Goal: Information Seeking & Learning: Learn about a topic

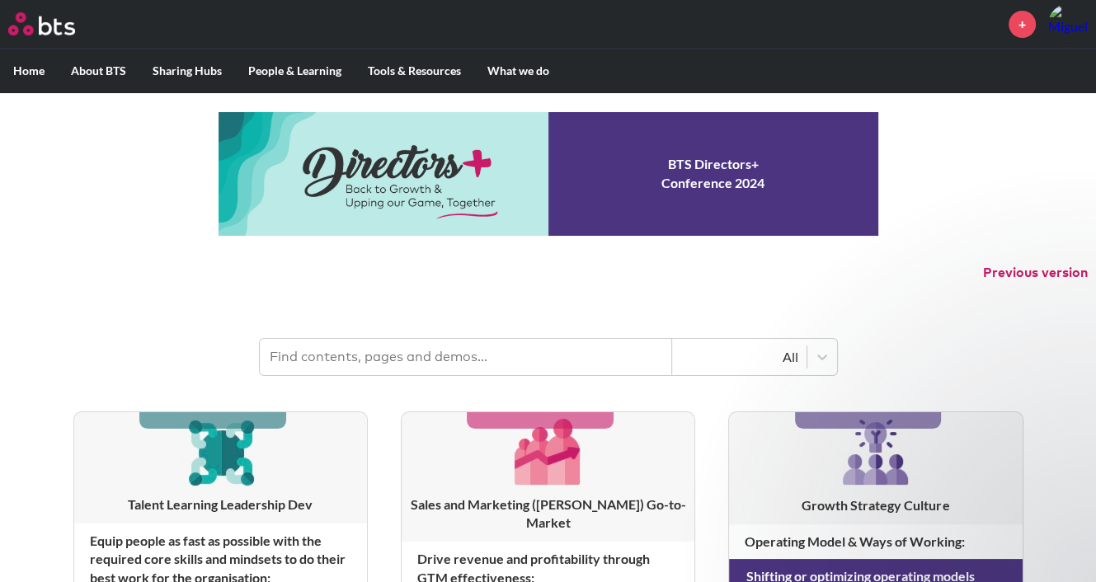
click at [672, 284] on p "Previous version" at bounding box center [548, 273] width 1096 height 35
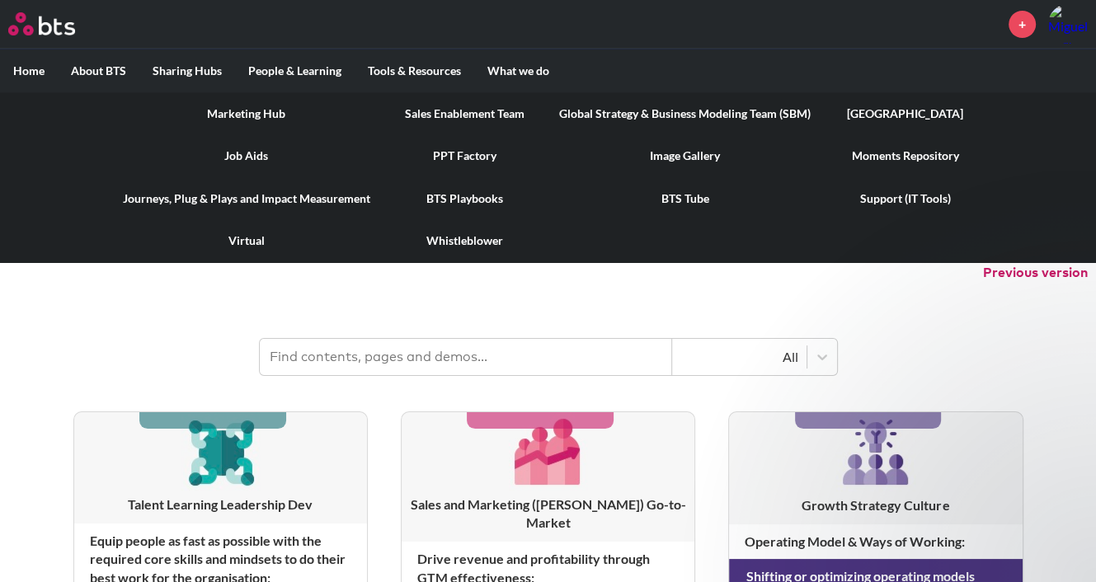
click at [908, 117] on link "[GEOGRAPHIC_DATA]" at bounding box center [905, 113] width 163 height 43
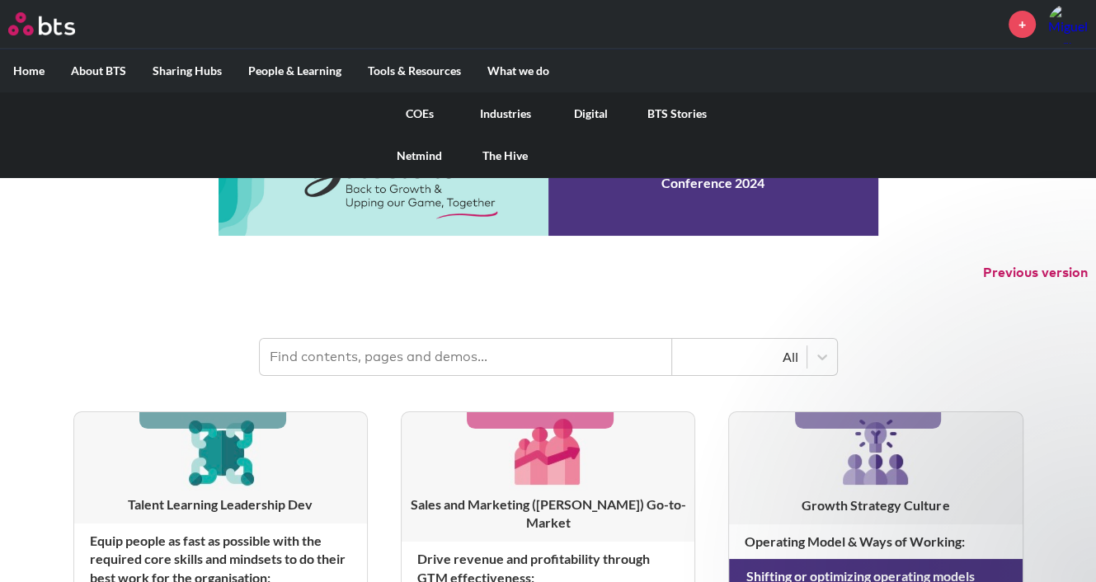
click at [419, 109] on link "COEs" at bounding box center [420, 113] width 86 height 43
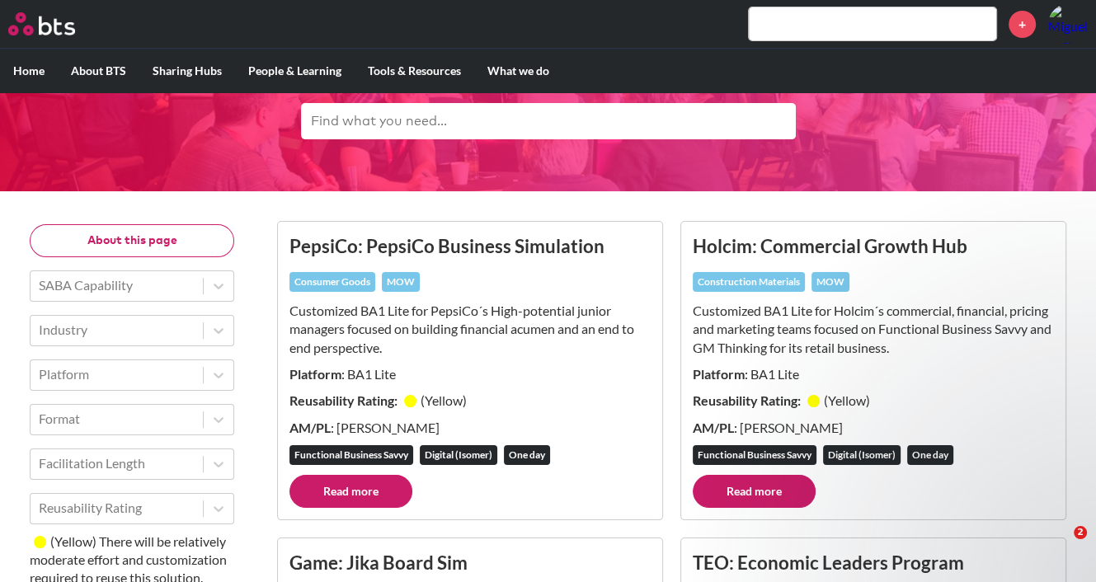
scroll to position [165, 0]
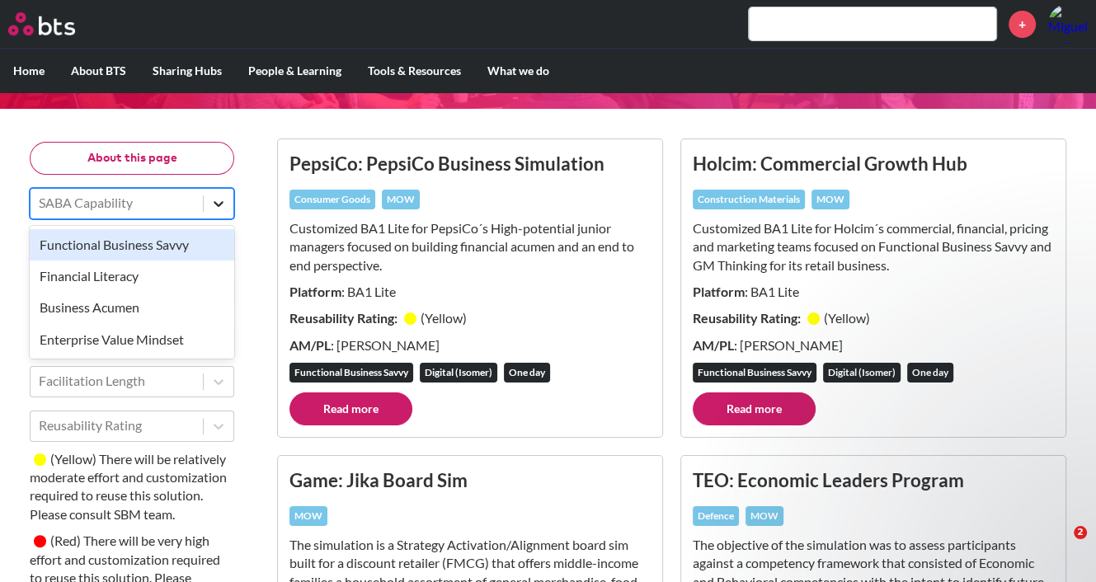
click at [223, 196] on icon at bounding box center [218, 204] width 17 height 17
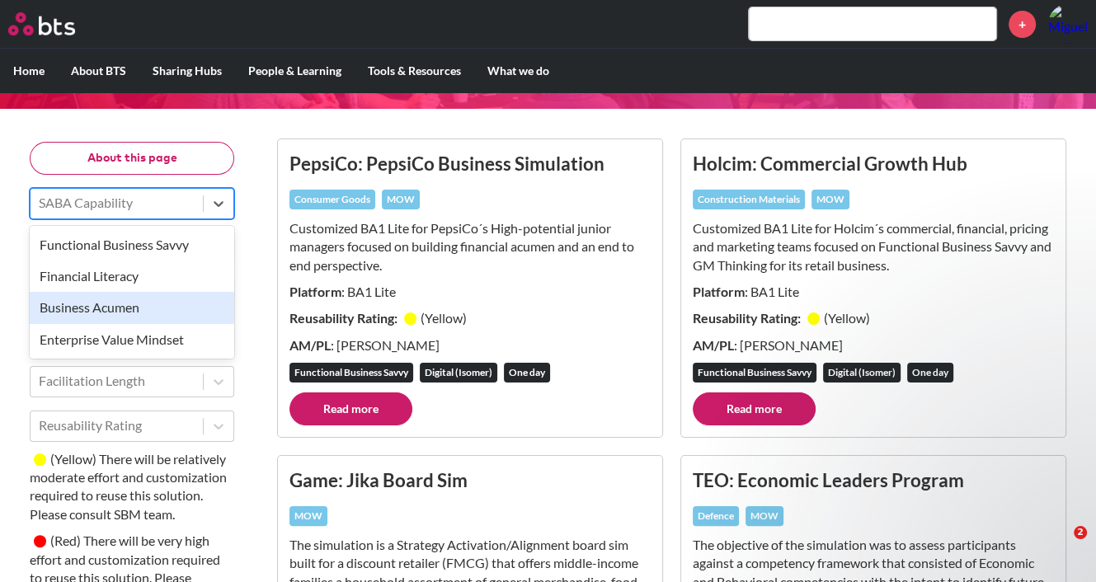
click at [175, 304] on div "Business Acumen" at bounding box center [132, 307] width 205 height 31
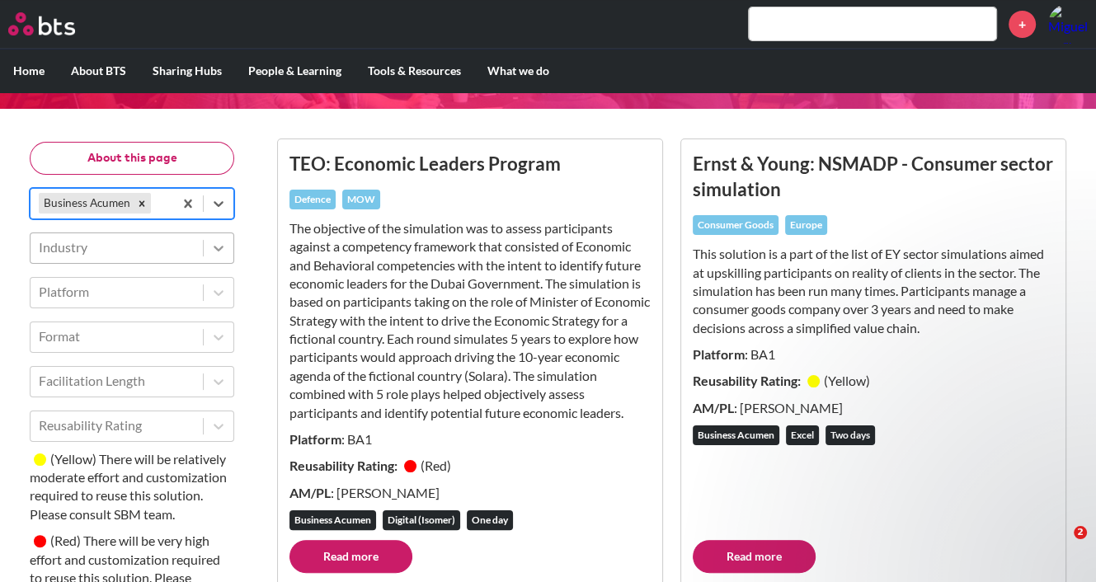
click at [213, 246] on icon at bounding box center [218, 248] width 17 height 17
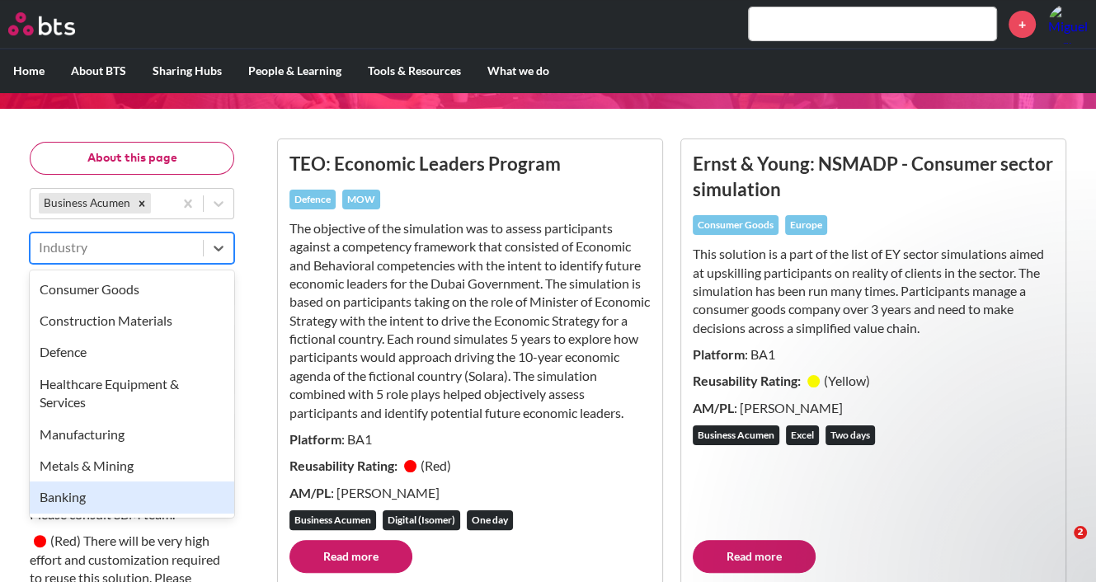
click at [123, 490] on div "Banking" at bounding box center [132, 497] width 205 height 31
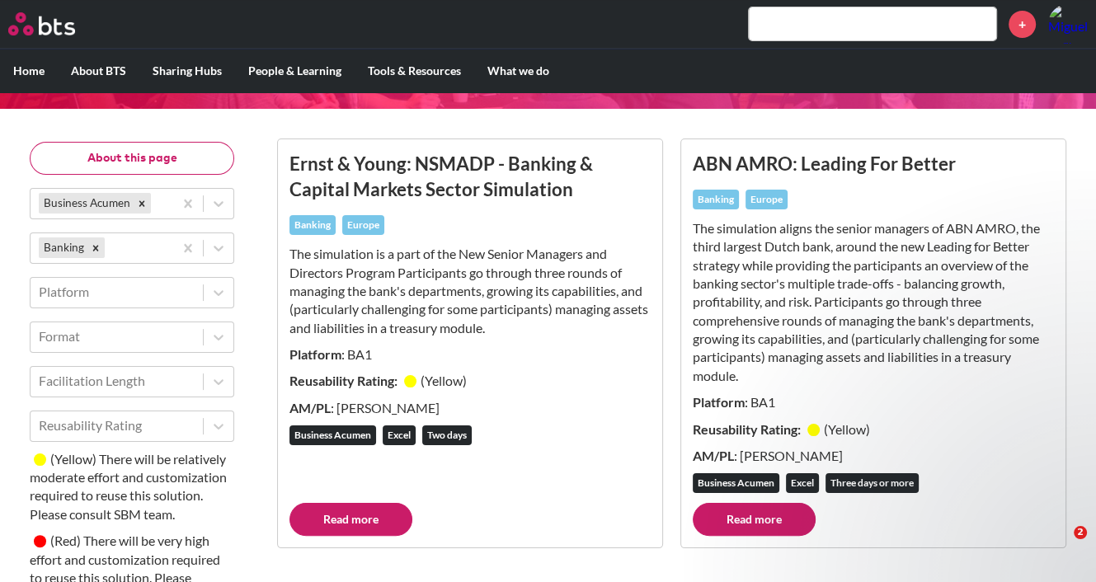
click at [248, 295] on div "About this page Business Acumen Banking Platform Format Facilitation Length Reu…" at bounding box center [548, 469] width 1063 height 689
click at [497, 337] on div "The simulation is a part of the New Senior Managers and Directors Program Parti…" at bounding box center [470, 295] width 361 height 101
click at [507, 314] on p "The simulation is a part of the New Senior Managers and Directors Program Parti…" at bounding box center [470, 291] width 361 height 92
click at [545, 330] on p "The simulation is a part of the New Senior Managers and Directors Program Parti…" at bounding box center [470, 291] width 361 height 92
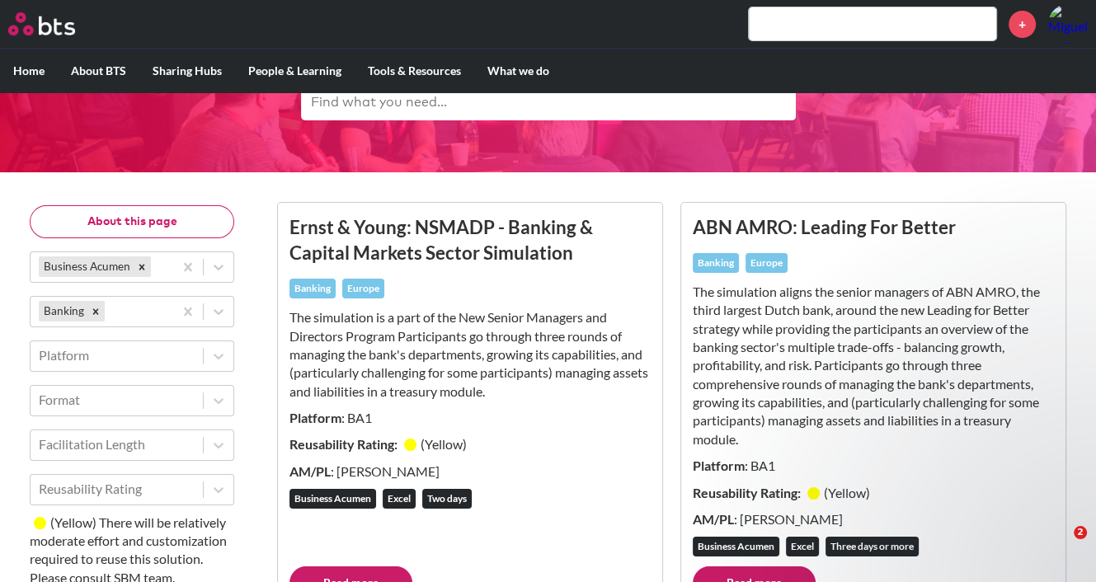
scroll to position [0, 0]
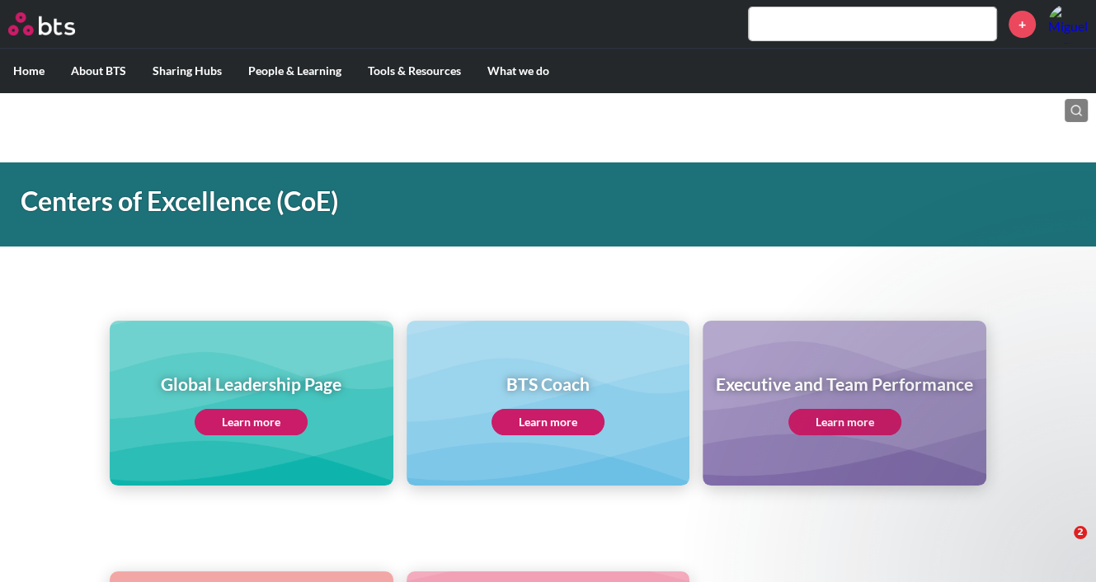
click at [643, 266] on div "Global Leadership Page Learn more BTS Coach Learn more Executive and Team Perfo…" at bounding box center [548, 374] width 1096 height 224
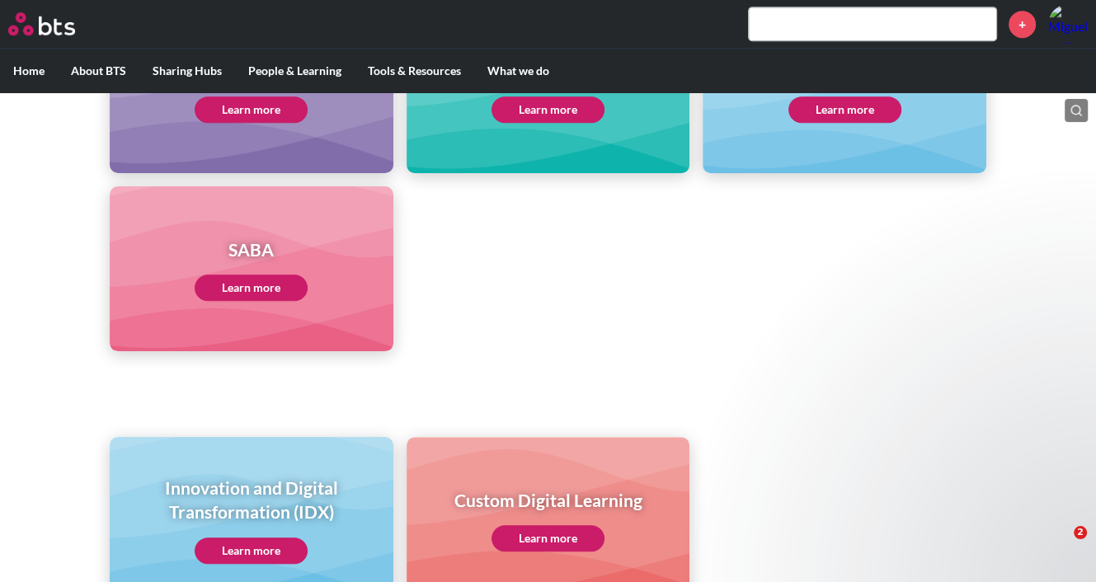
scroll to position [825, 0]
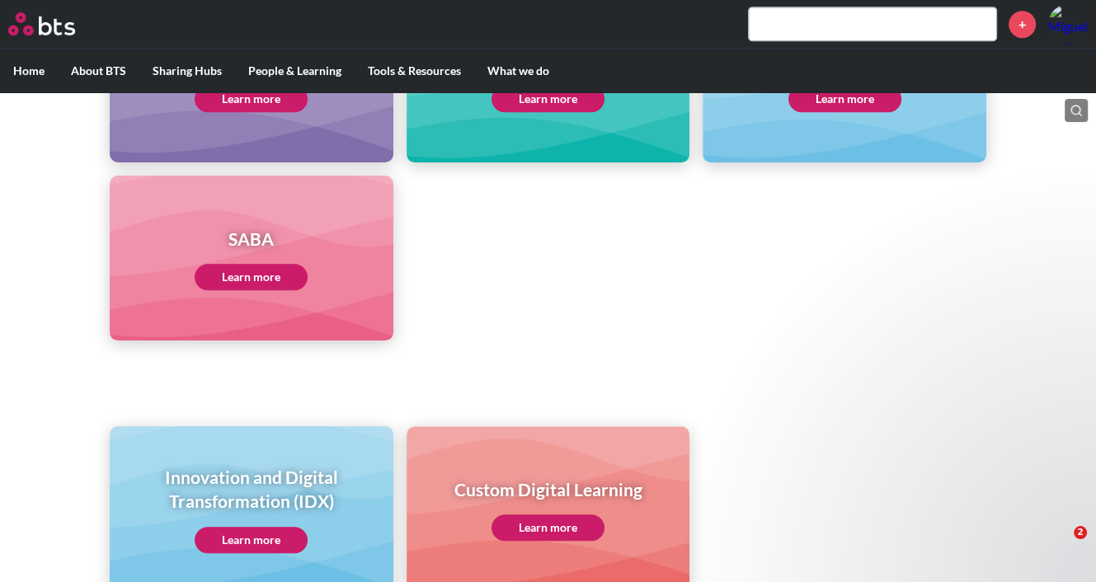
click at [261, 273] on link "Learn more" at bounding box center [251, 277] width 113 height 26
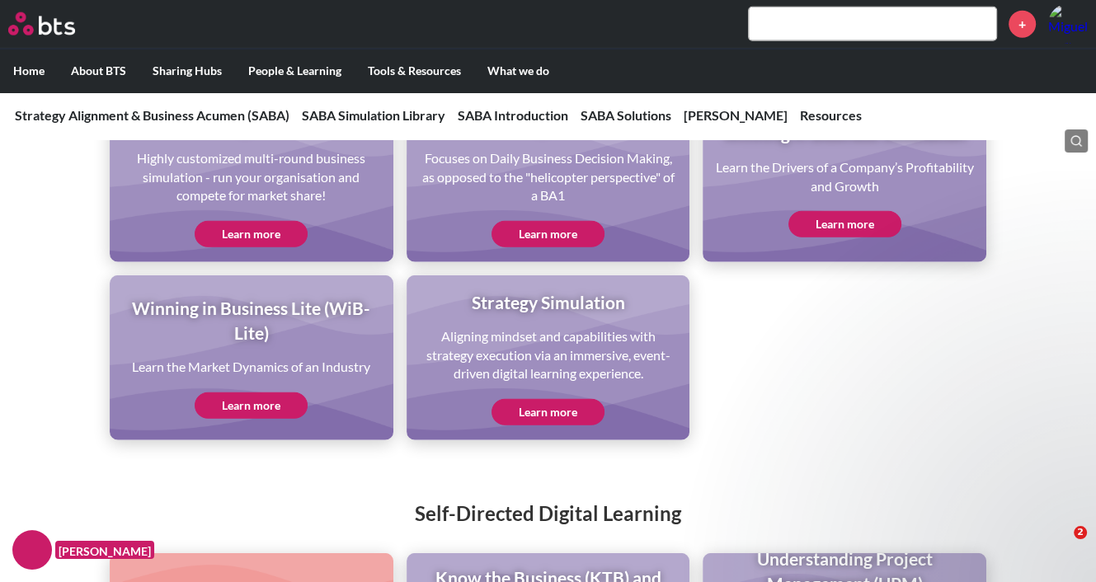
scroll to position [3630, 0]
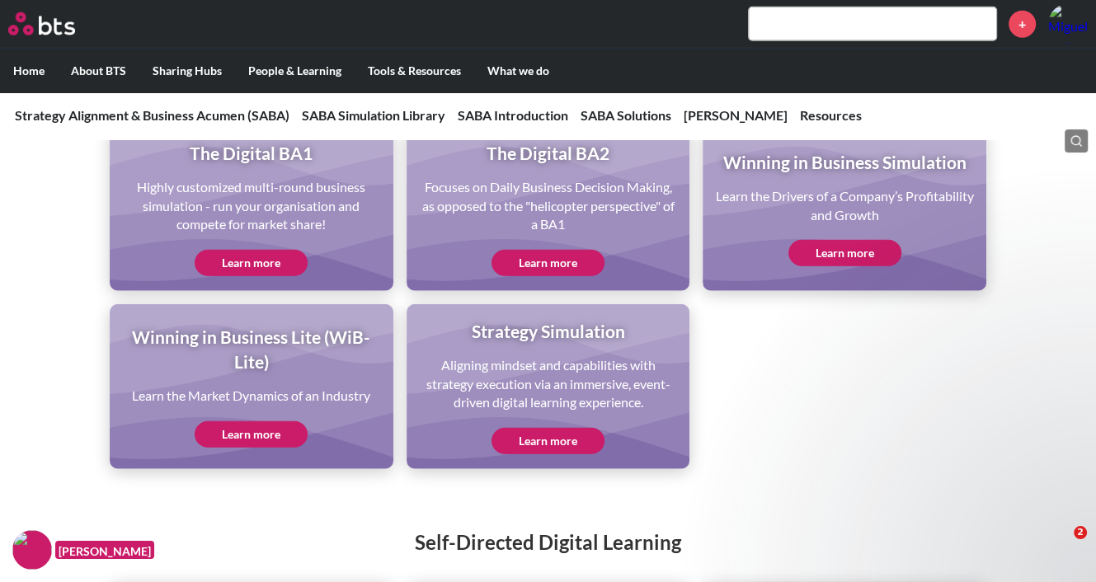
click at [730, 334] on ul "The Digital BA1 Highly customized multi-round business simulation - run your or…" at bounding box center [548, 297] width 877 height 343
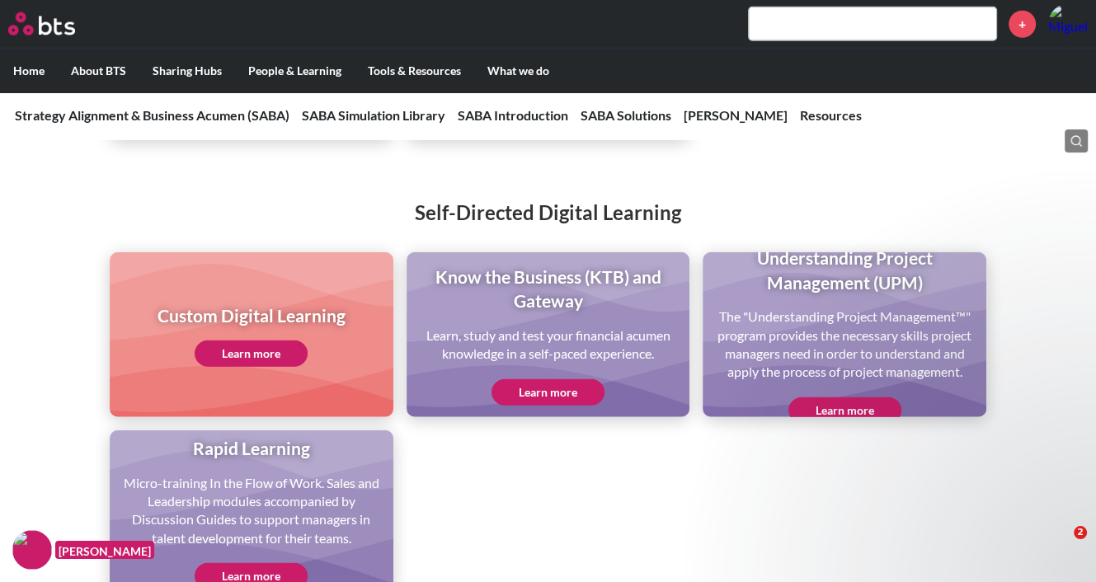
scroll to position [4043, 0]
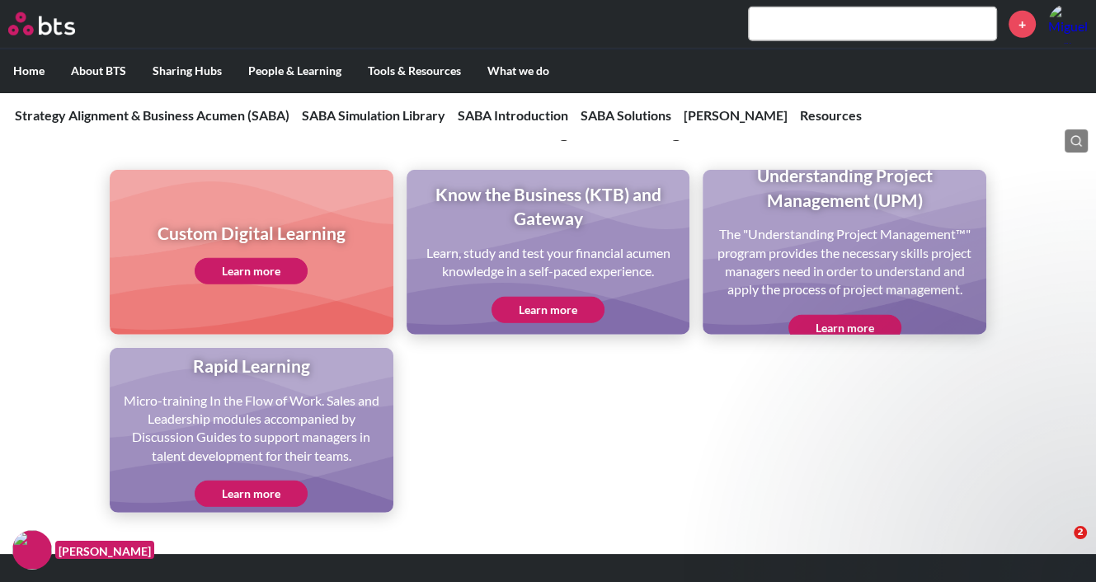
click at [622, 420] on ul "Custom Digital Learning Learn more Know the Business (KTB) and Gateway Learn, s…" at bounding box center [548, 341] width 877 height 343
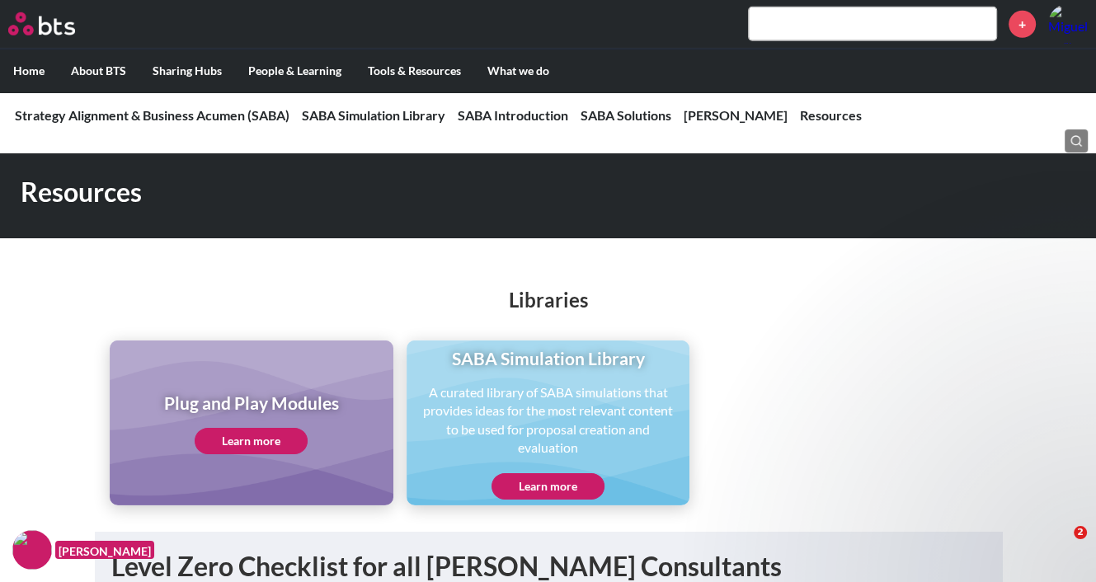
scroll to position [4455, 0]
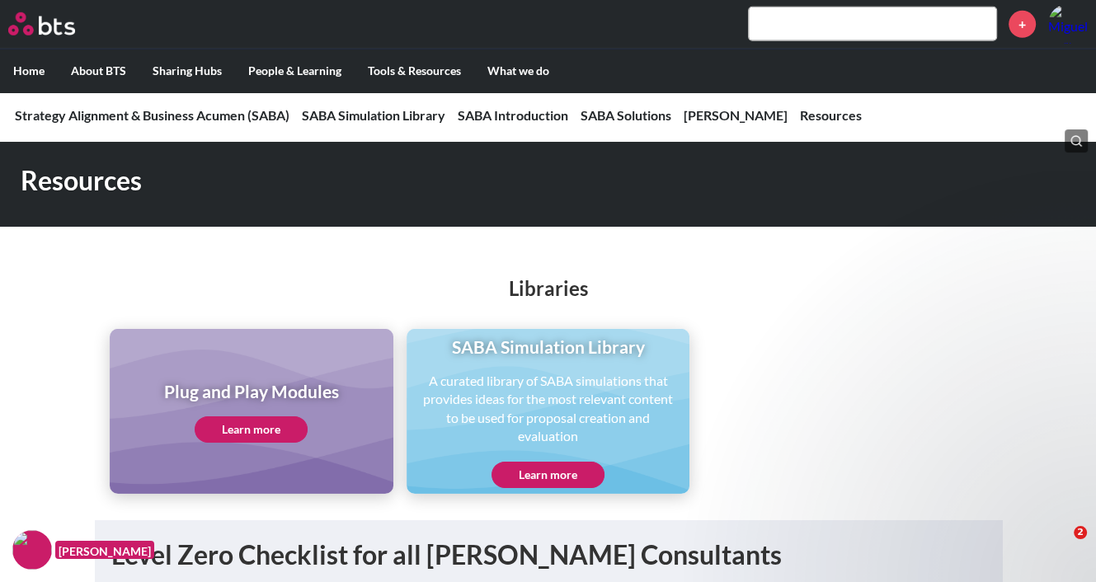
click at [716, 380] on ul "Plug and Play Modules Learn more SABA Simulation Library A curated library of S…" at bounding box center [548, 411] width 877 height 165
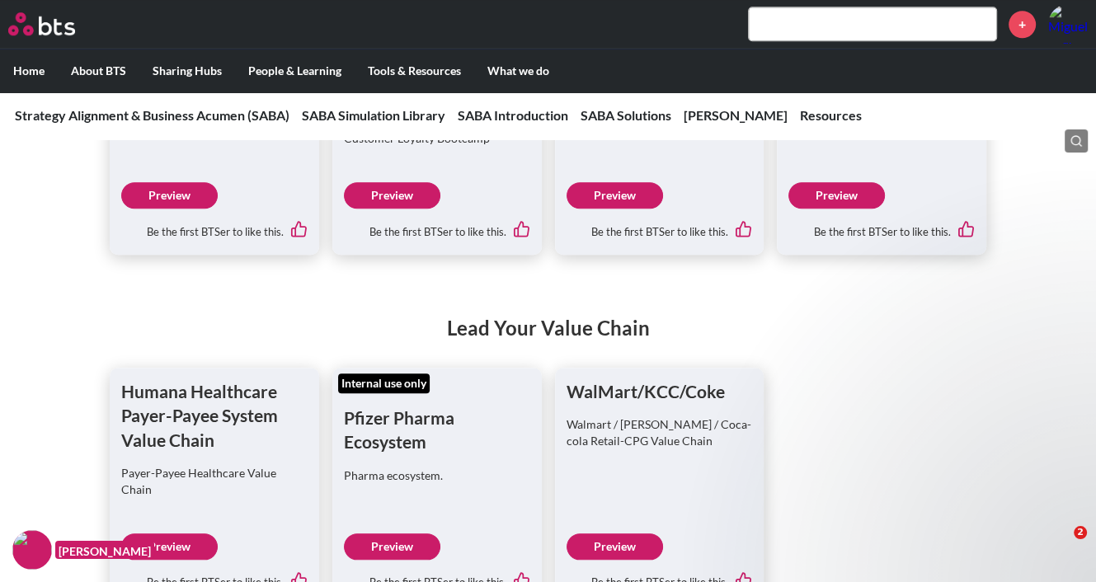
scroll to position [6683, 0]
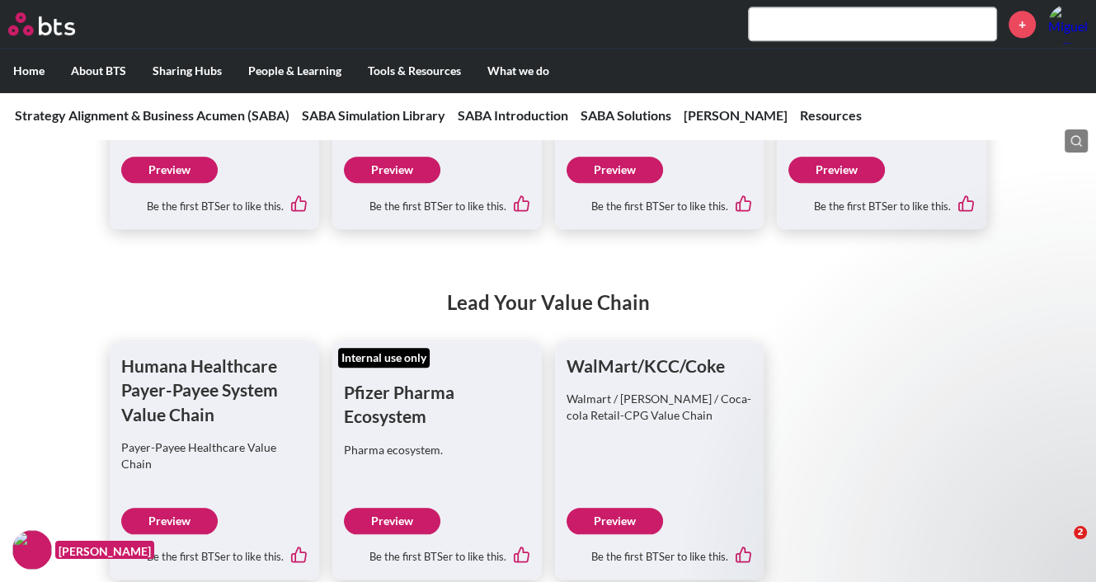
click at [861, 178] on link "Preview" at bounding box center [837, 170] width 97 height 26
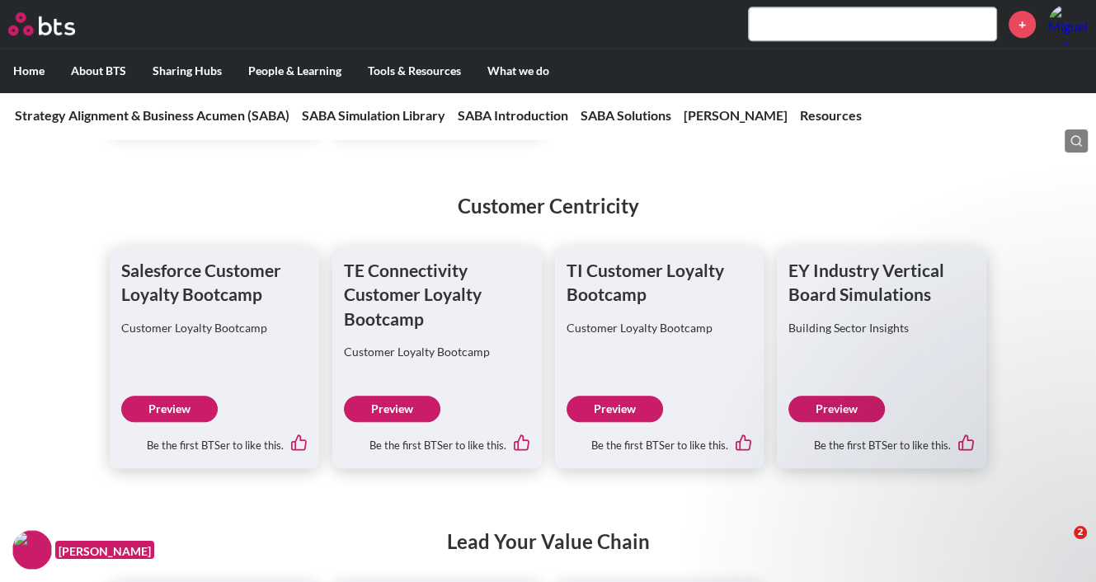
scroll to position [6435, 0]
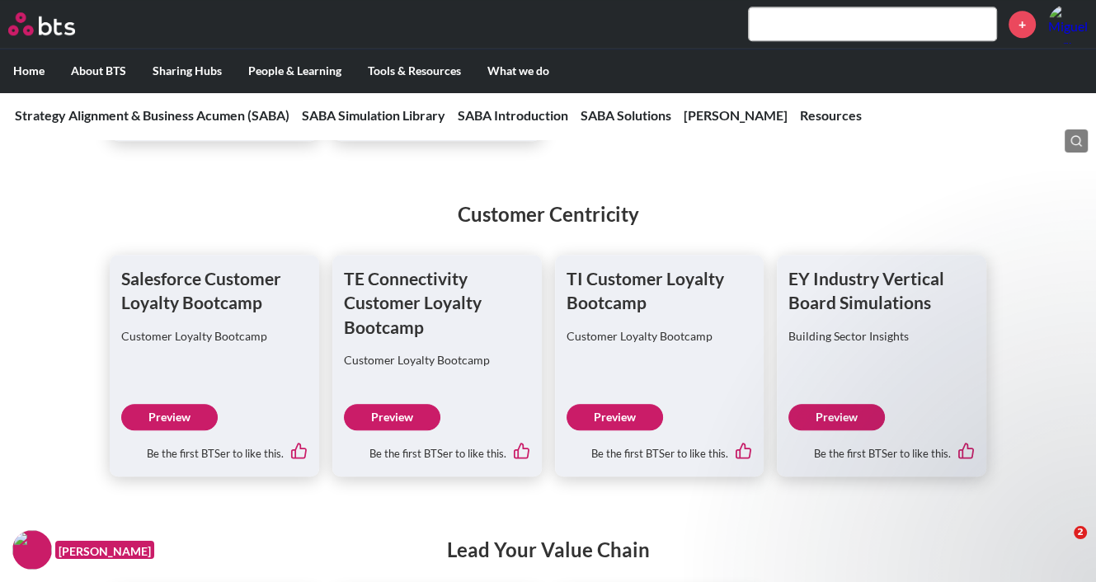
click at [629, 416] on link "Preview" at bounding box center [615, 417] width 97 height 26
click at [419, 420] on link "Preview" at bounding box center [392, 417] width 97 height 26
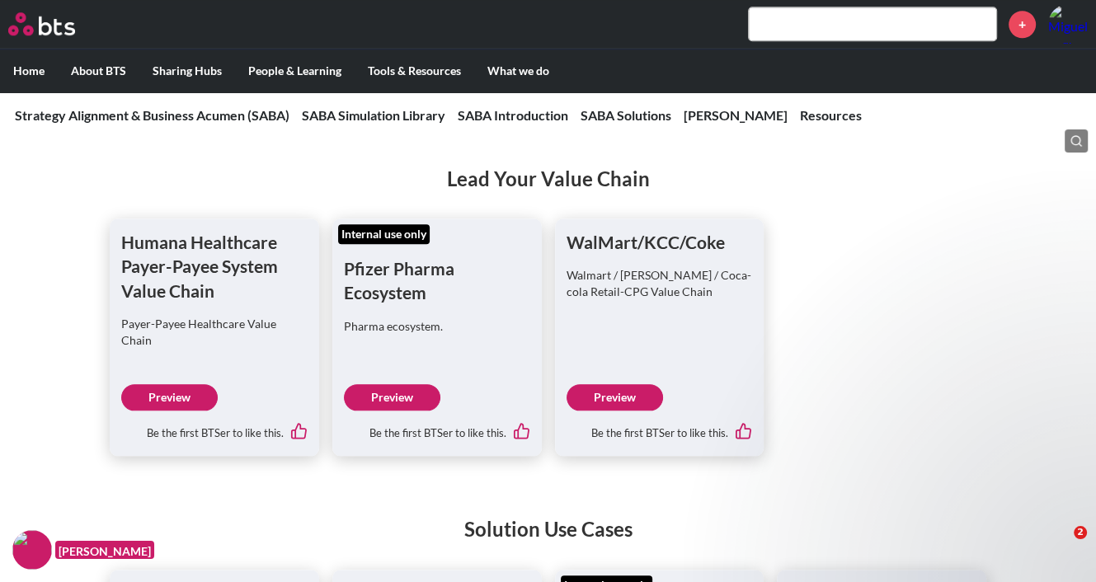
scroll to position [6699, 0]
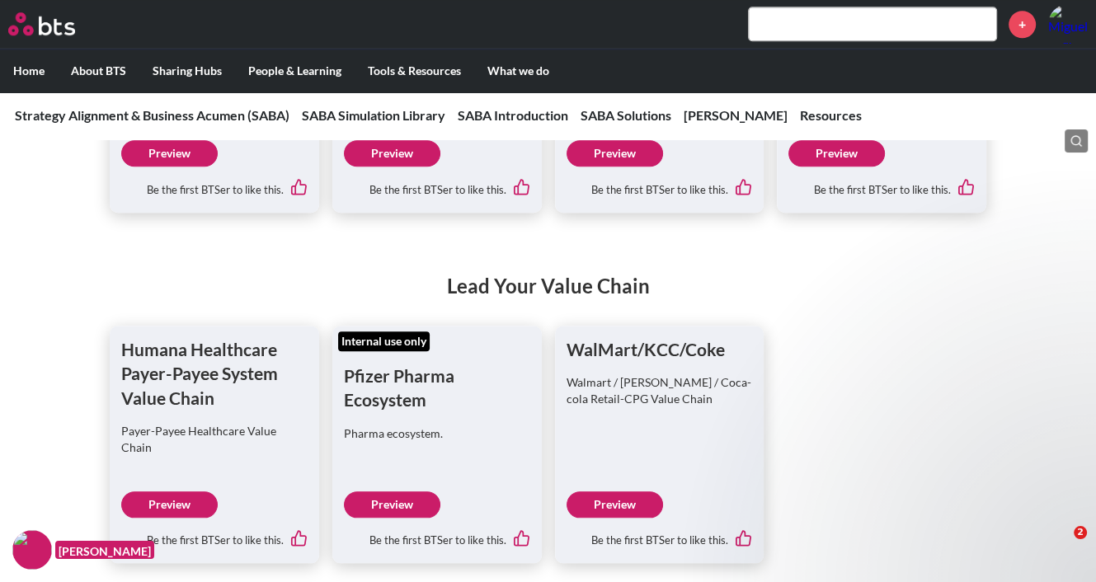
click at [780, 37] on input "text" at bounding box center [873, 23] width 248 height 33
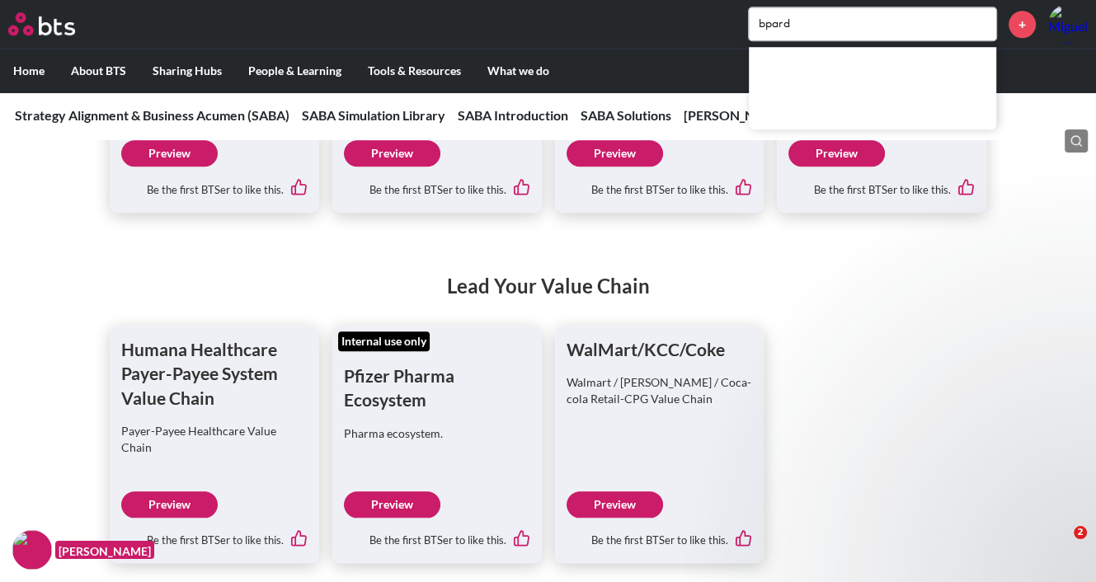
click at [771, 20] on input "bpard" at bounding box center [873, 23] width 248 height 33
type input "board"
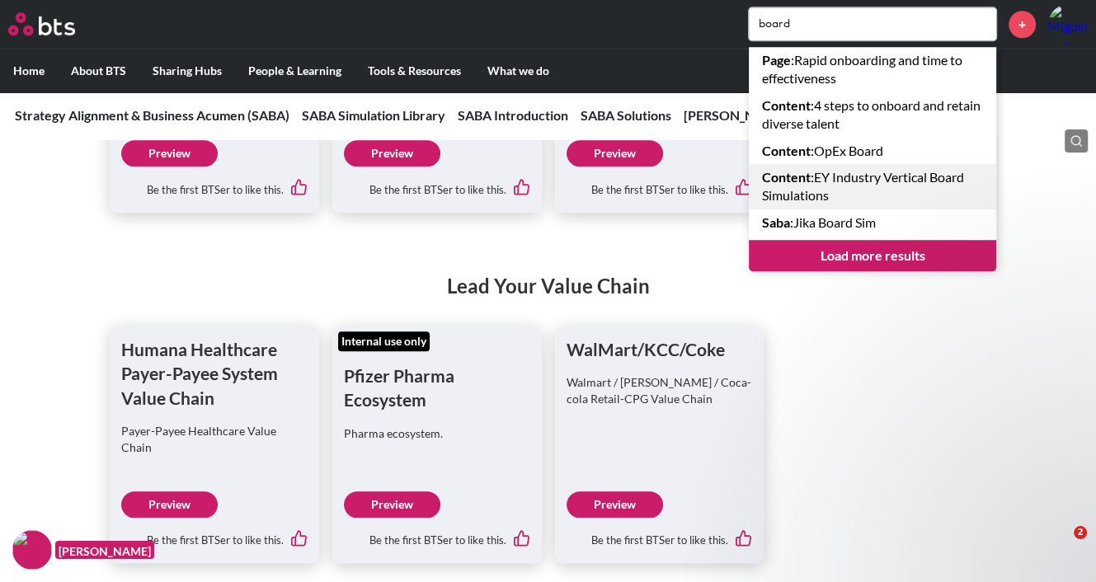
click at [870, 189] on link "Content : EY Industry Vertical Board Simulations" at bounding box center [873, 186] width 248 height 45
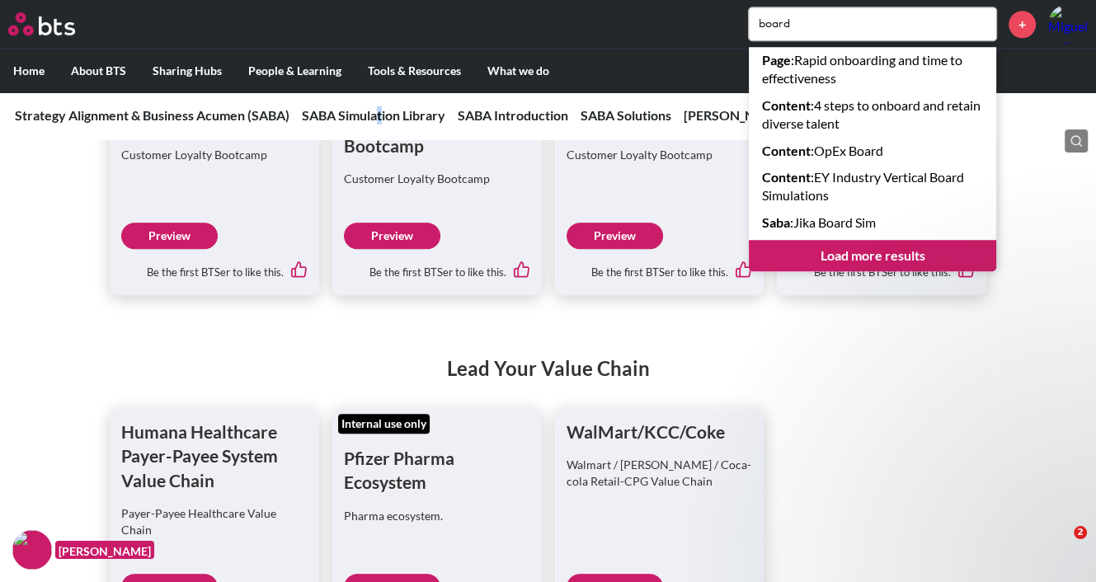
click at [383, 105] on nav "Strategy Alignment & Business Acumen (SABA) Strategy Alignment & Business Acume…" at bounding box center [548, 116] width 1096 height 48
click at [384, 113] on link "SABA Simulation Library" at bounding box center [374, 115] width 144 height 16
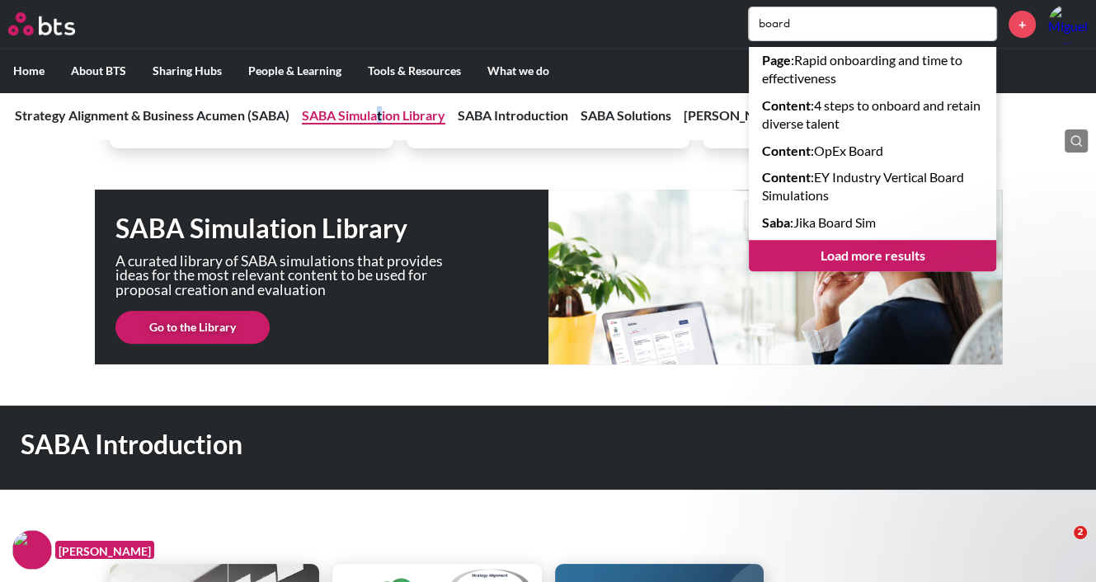
scroll to position [475, 0]
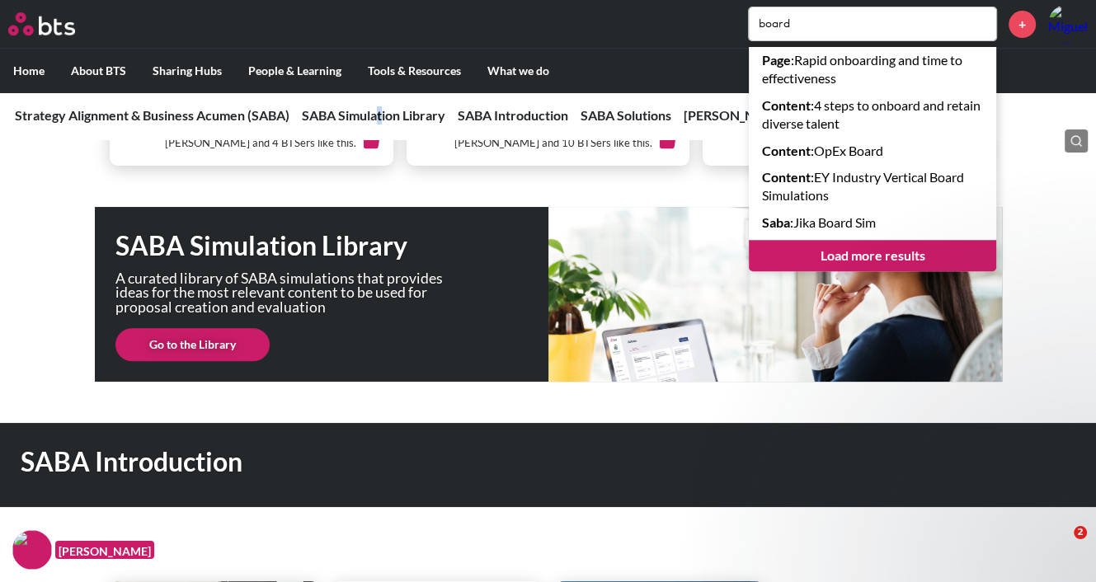
click at [215, 348] on link "Go to the Library" at bounding box center [193, 344] width 154 height 33
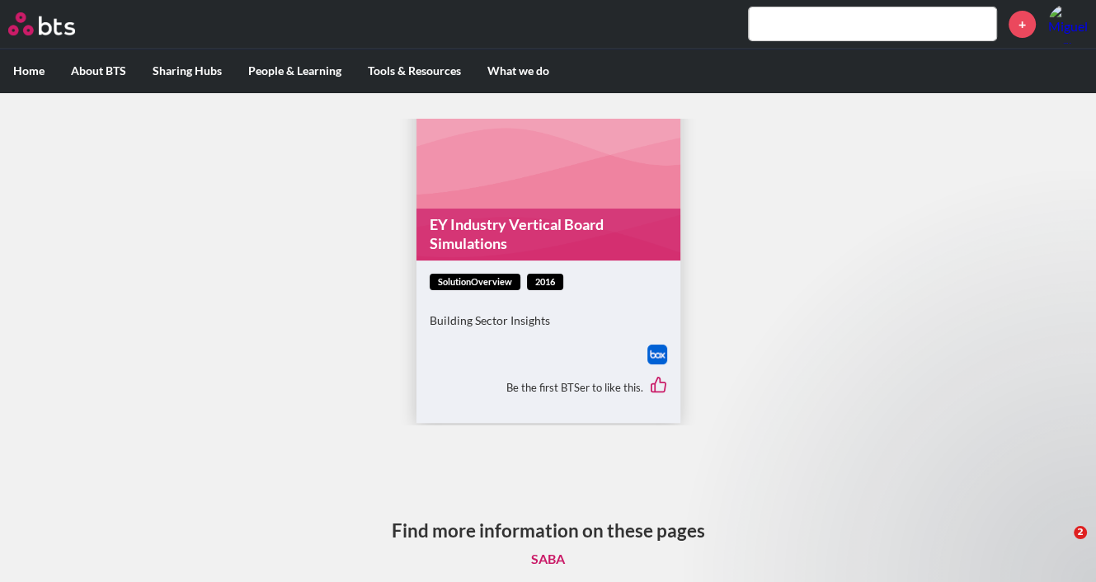
scroll to position [76, 0]
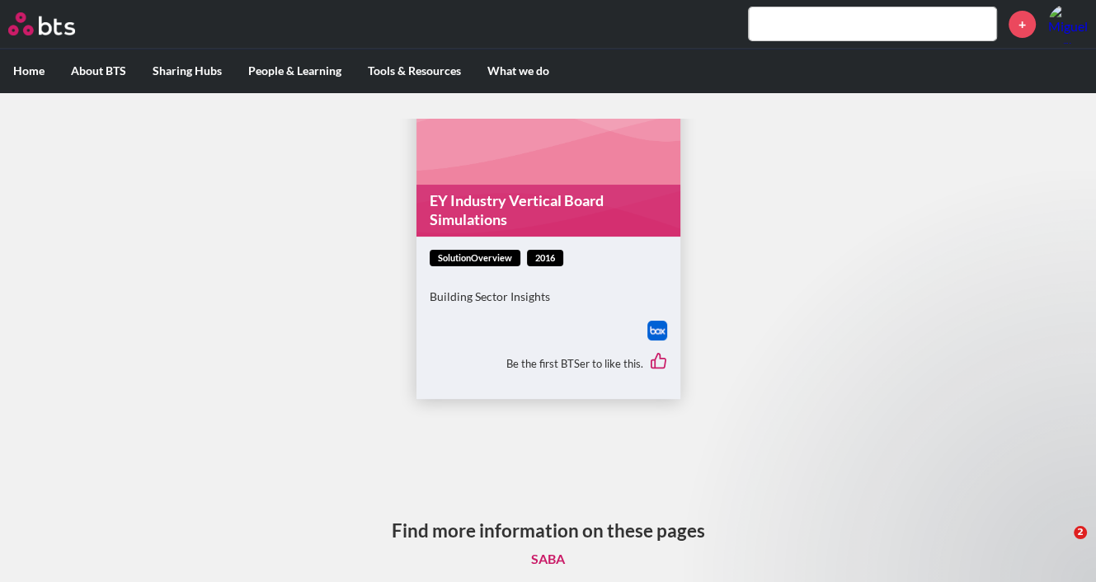
click at [653, 335] on img at bounding box center [658, 331] width 20 height 20
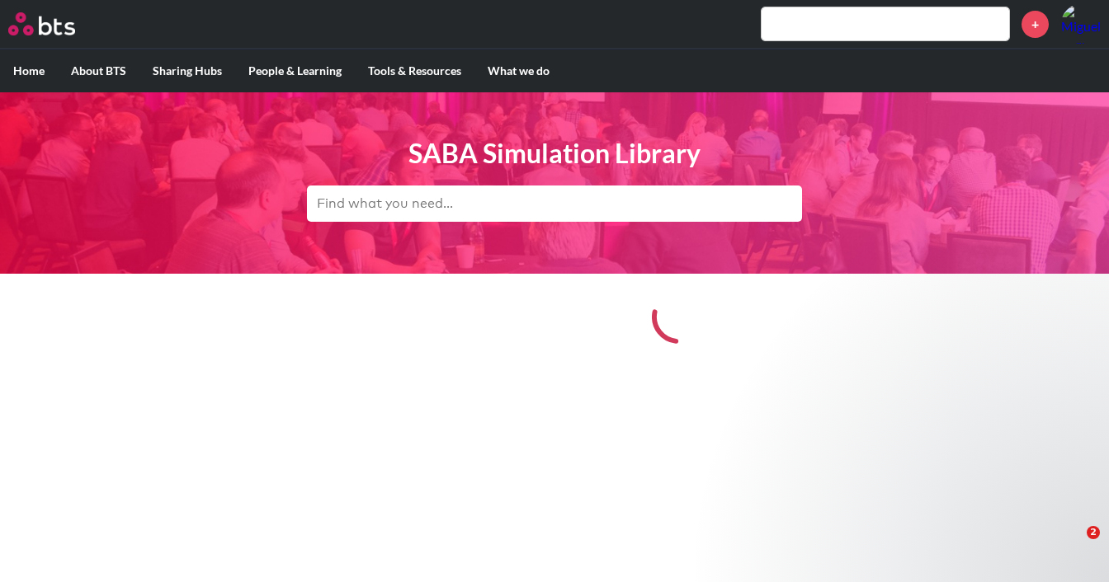
click at [443, 205] on input "text" at bounding box center [554, 204] width 495 height 36
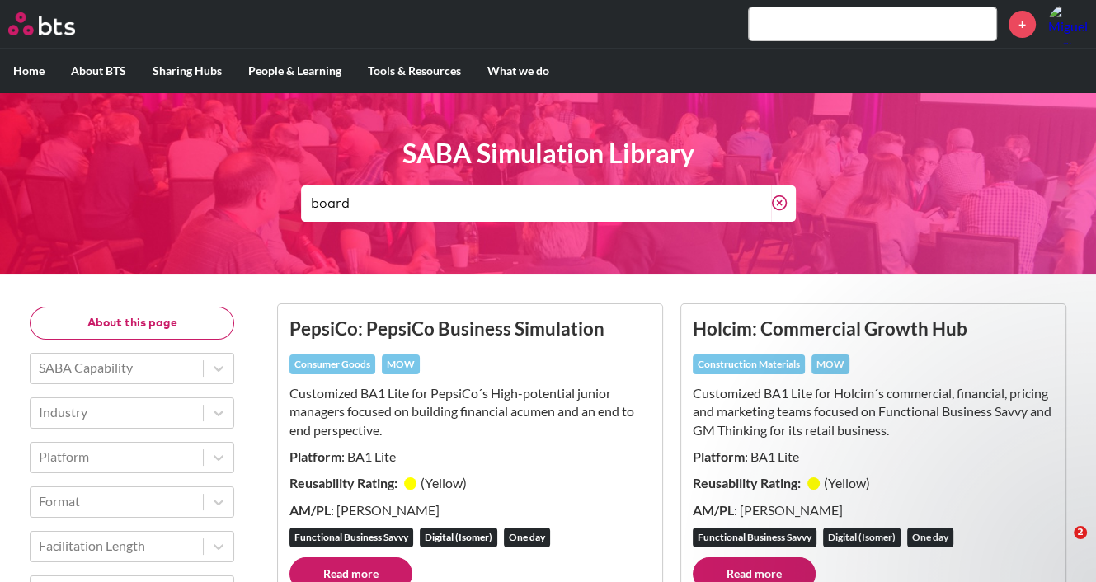
type input "board"
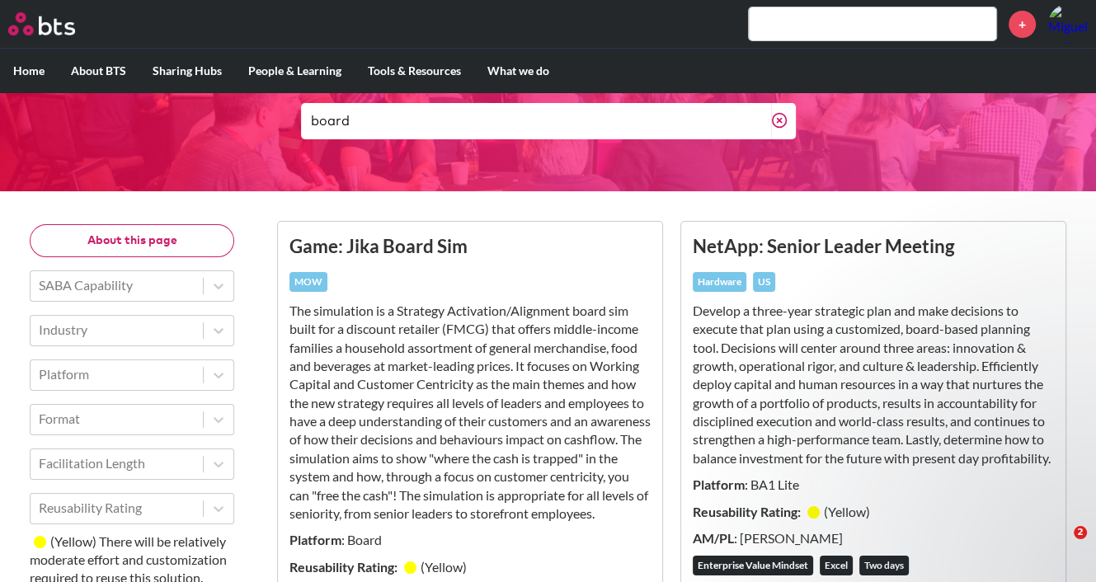
scroll to position [248, 0]
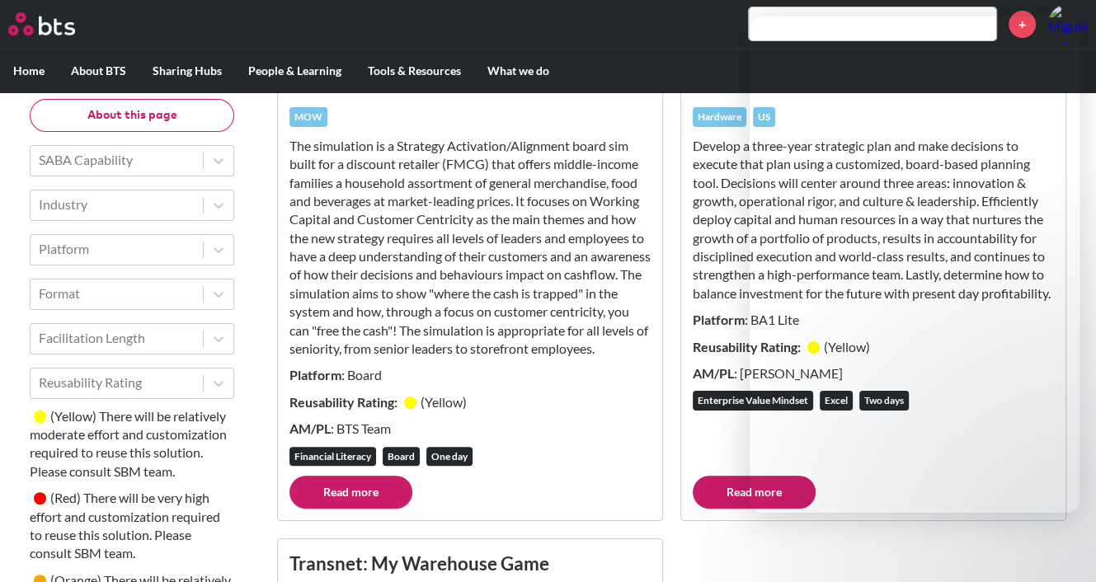
click at [672, 323] on ul "Game: Jika Board Sim MOW The simulation is a Strategy Activation/Alignment boar…" at bounding box center [672, 531] width 816 height 976
click at [678, 413] on ul "Game: Jika Board Sim MOW The simulation is a Strategy Activation/Alignment boar…" at bounding box center [672, 531] width 816 height 976
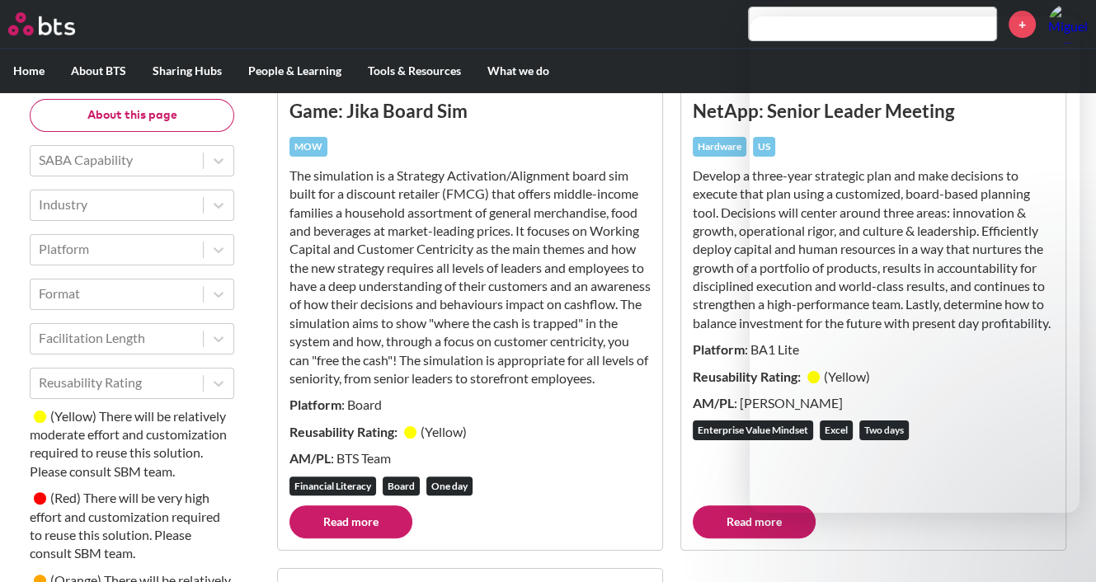
scroll to position [330, 0]
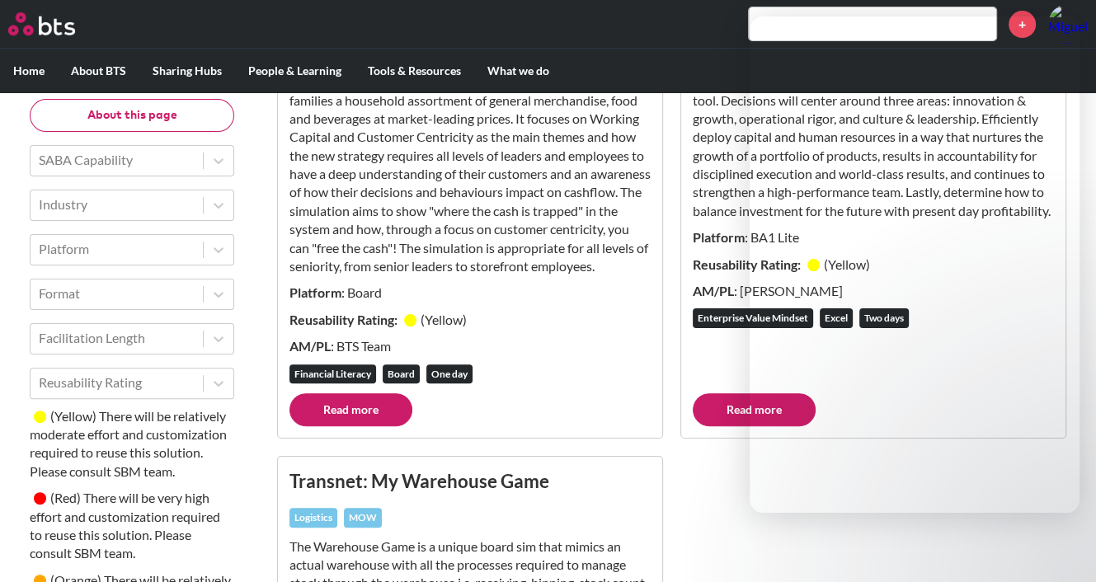
click at [712, 425] on link "Read more" at bounding box center [754, 410] width 123 height 33
